Goal: Task Accomplishment & Management: Manage account settings

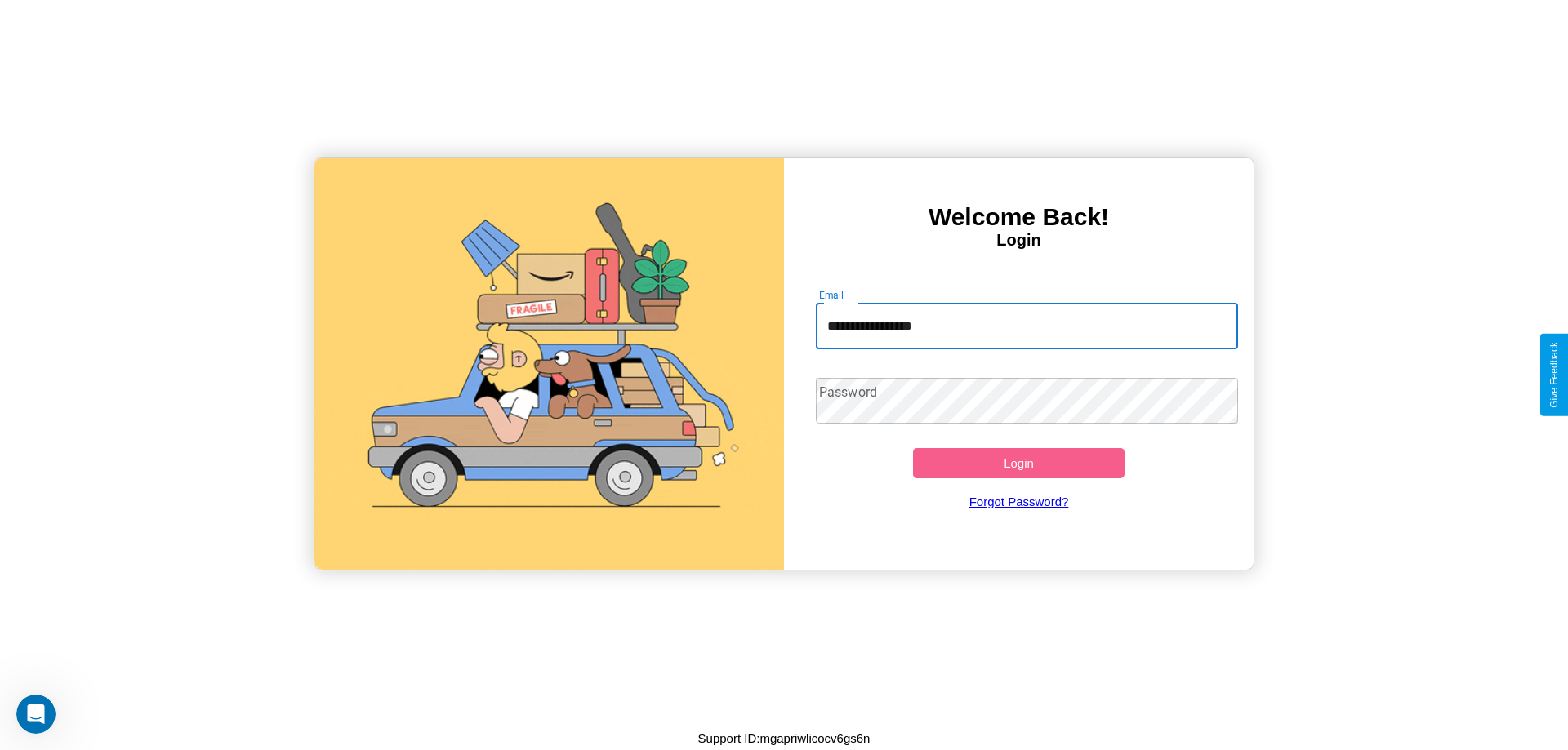
type input "**********"
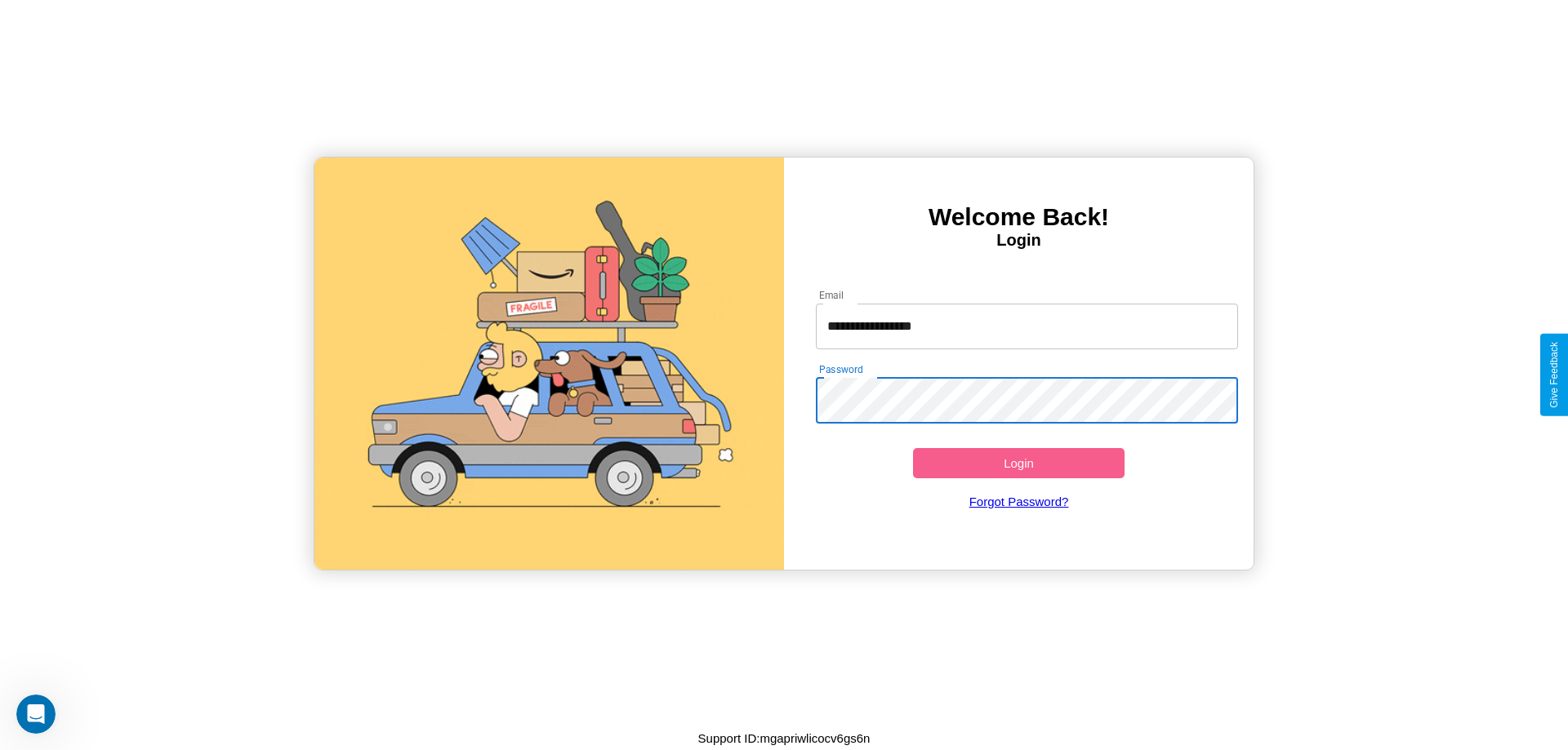
click at [1018, 463] on button "Login" at bounding box center [1019, 463] width 212 height 30
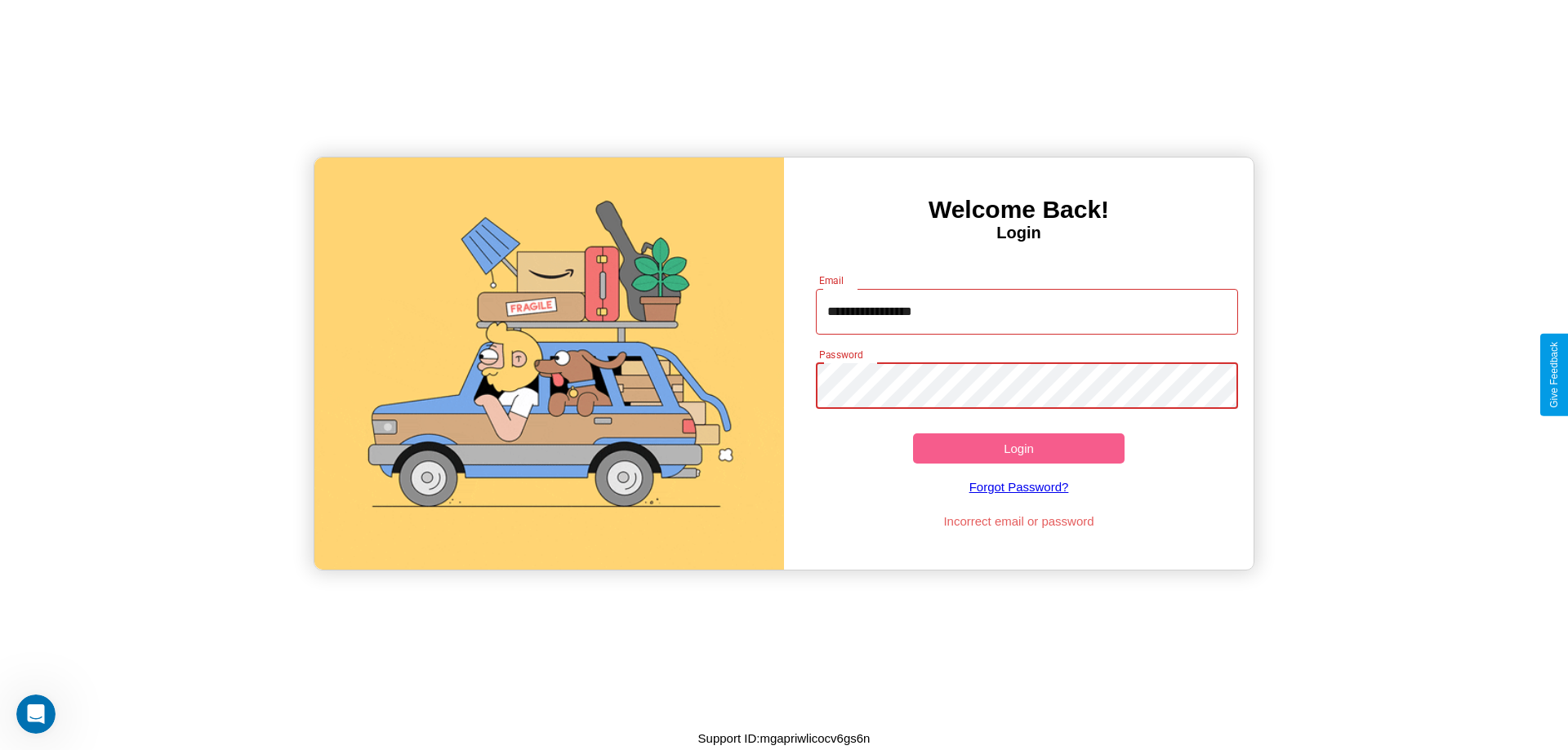
click at [1018, 448] on button "Login" at bounding box center [1019, 449] width 212 height 30
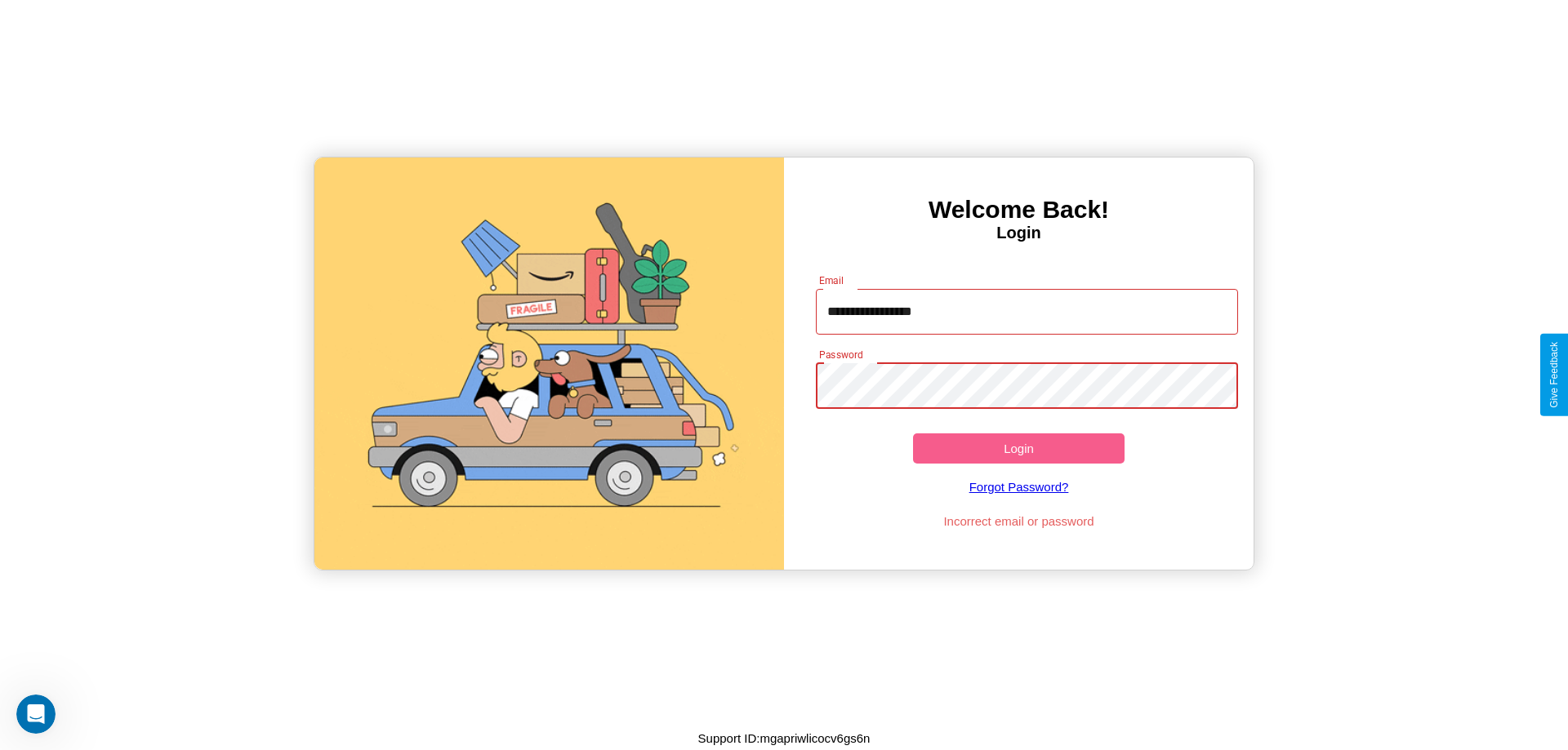
click at [1018, 448] on button "Login" at bounding box center [1019, 449] width 212 height 30
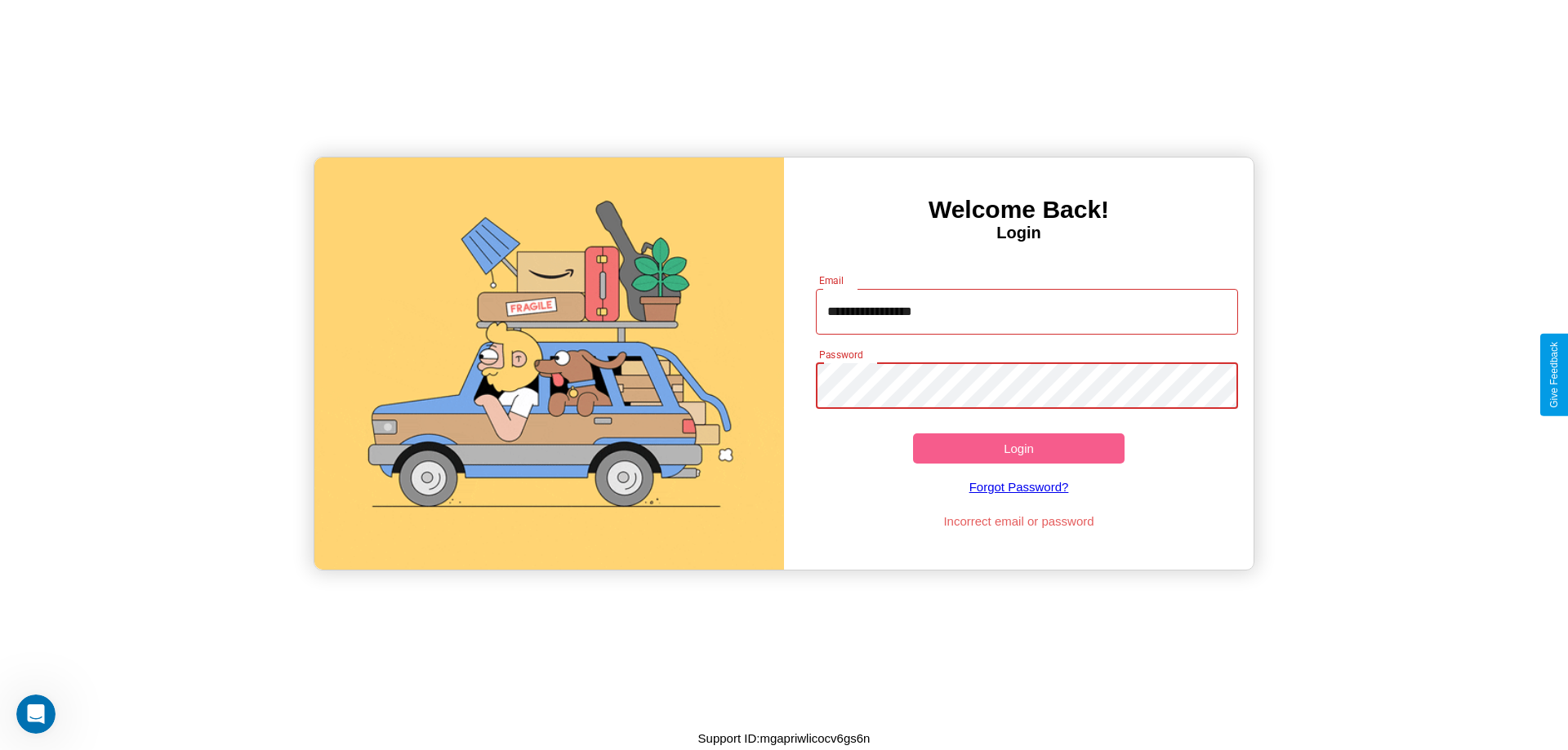
click at [1018, 448] on button "Login" at bounding box center [1019, 449] width 212 height 30
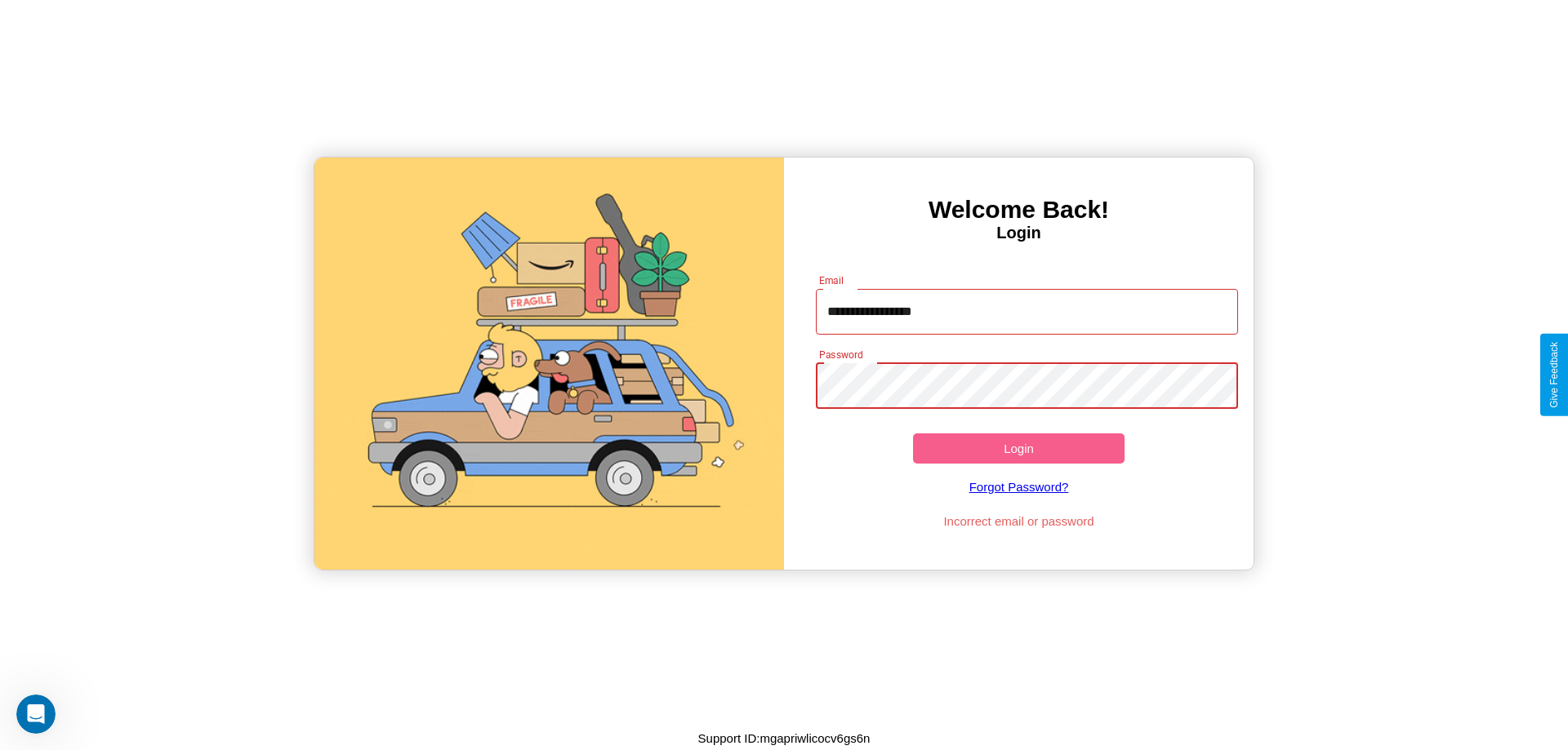
click at [1018, 448] on button "Login" at bounding box center [1019, 449] width 212 height 30
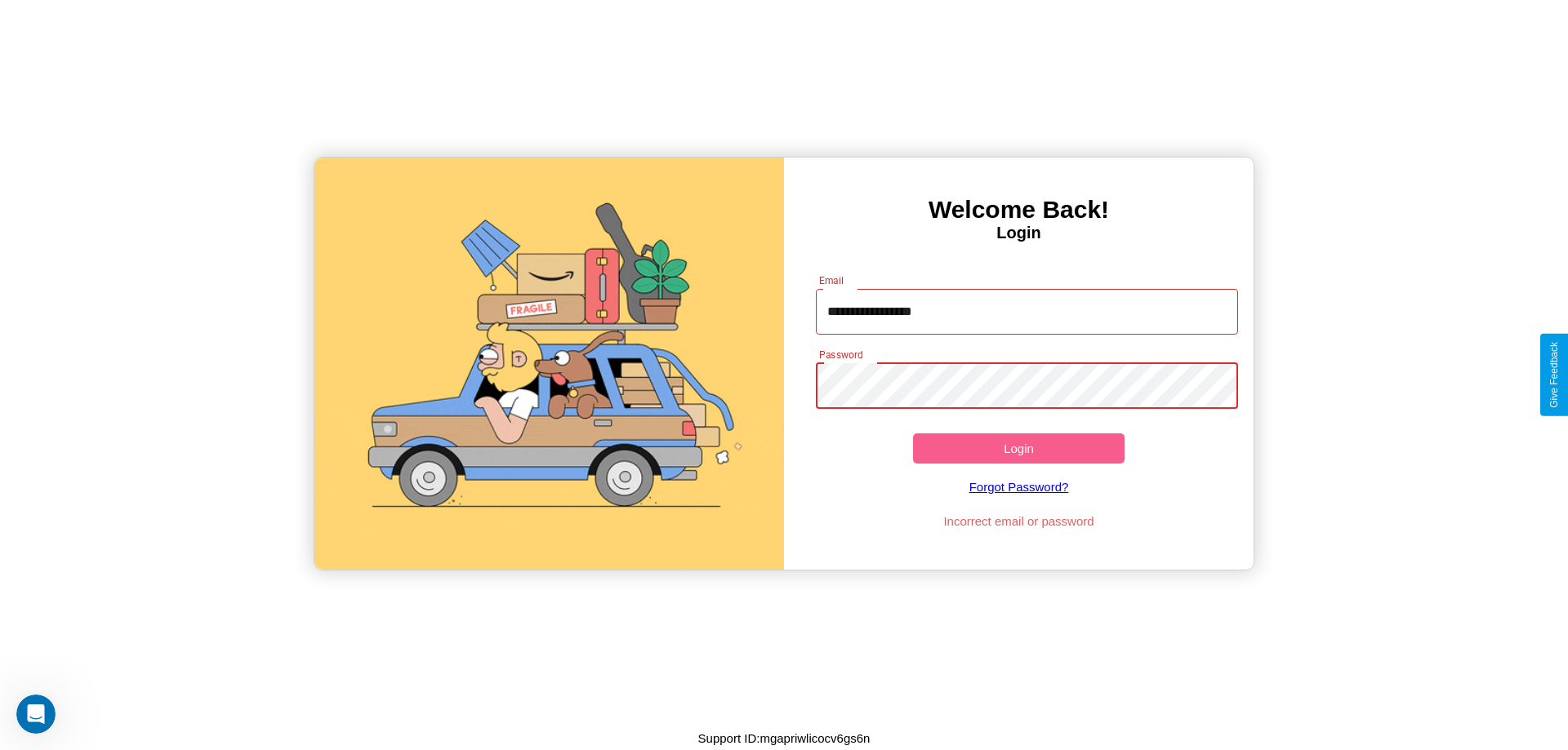
click at [1018, 448] on button "Login" at bounding box center [1019, 449] width 212 height 30
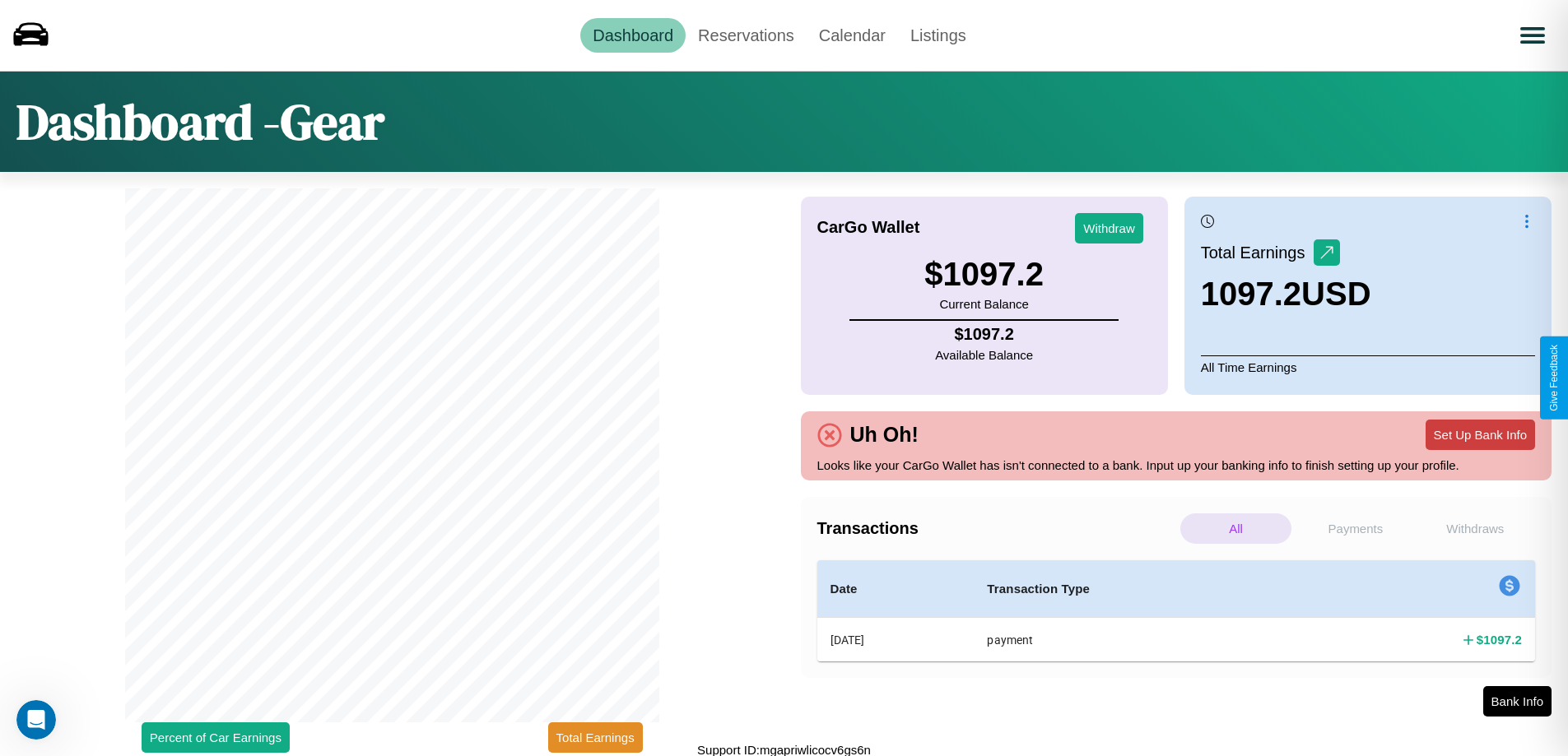
click at [1480, 435] on button "Set Up Bank Info" at bounding box center [1480, 435] width 109 height 31
